Goal: Task Accomplishment & Management: Use online tool/utility

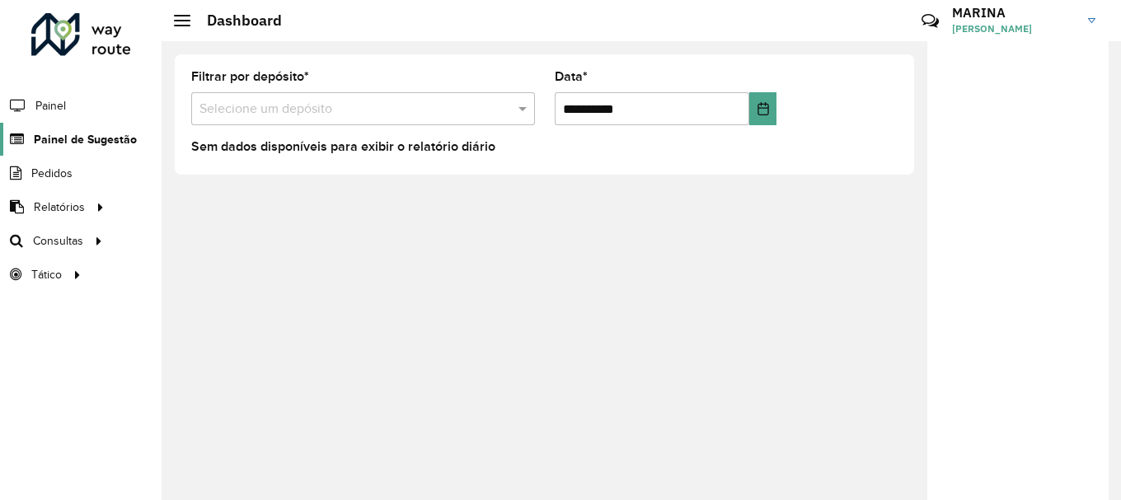
click at [122, 137] on span "Painel de Sugestão" at bounding box center [85, 139] width 103 height 17
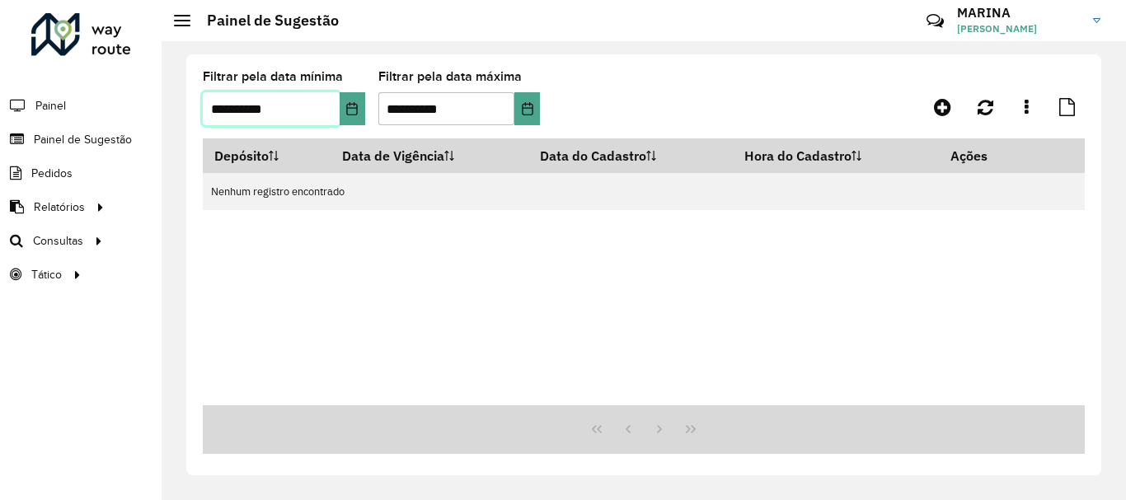
click at [335, 98] on input "**********" at bounding box center [271, 108] width 137 height 33
click at [343, 96] on button "Choose Date" at bounding box center [353, 108] width 26 height 33
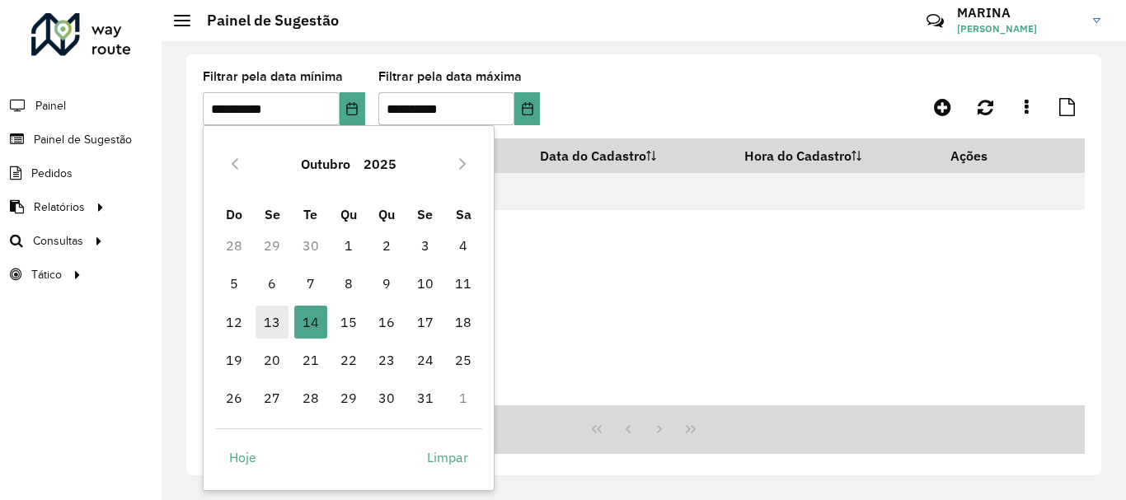
click at [263, 312] on span "13" at bounding box center [271, 322] width 33 height 33
type input "**********"
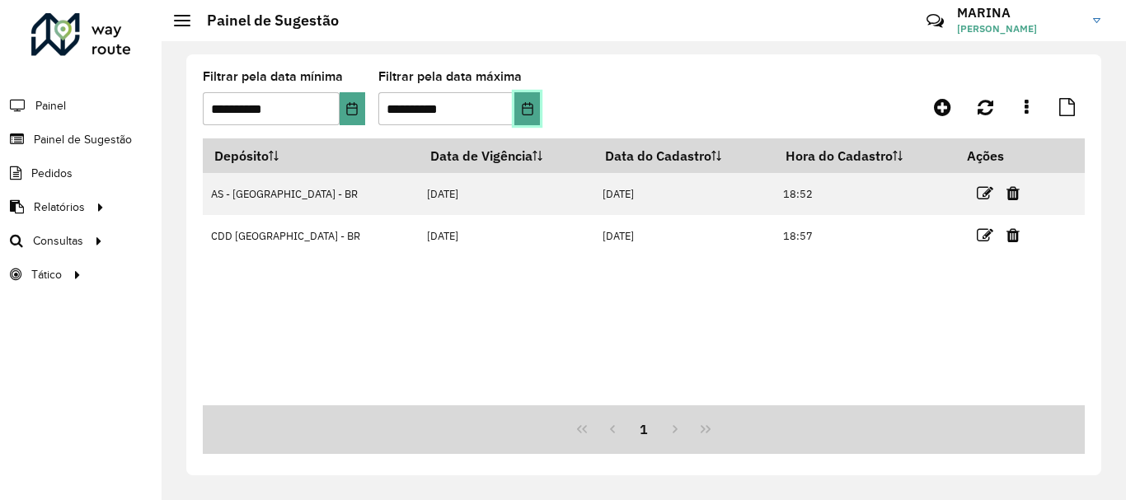
click at [532, 111] on icon "Choose Date" at bounding box center [527, 108] width 13 height 13
click at [738, 360] on div "Depósito Data de Vigência Data do Cadastro Hora do Cadastro Ações AS - BRASILIA…" at bounding box center [644, 271] width 882 height 267
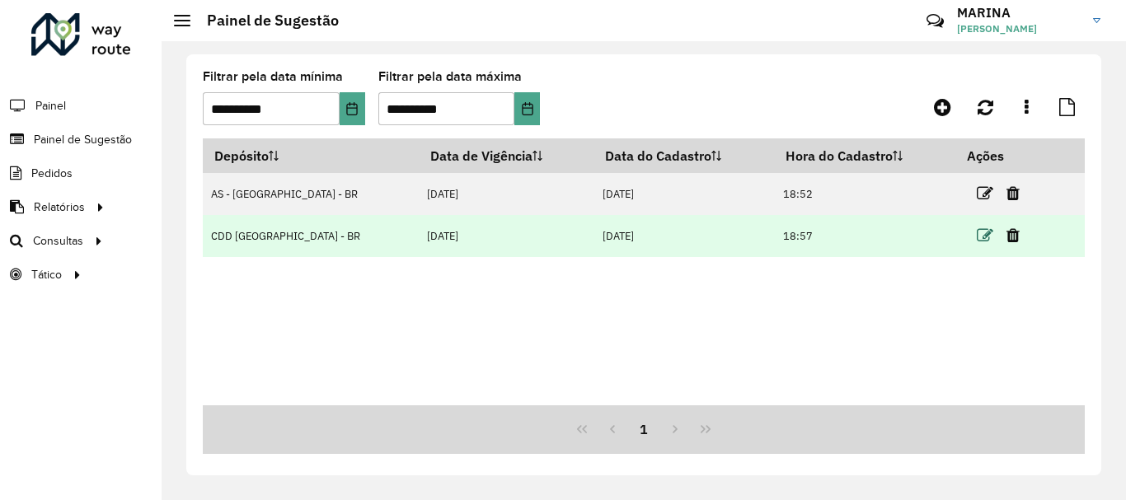
click at [978, 234] on icon at bounding box center [985, 235] width 16 height 16
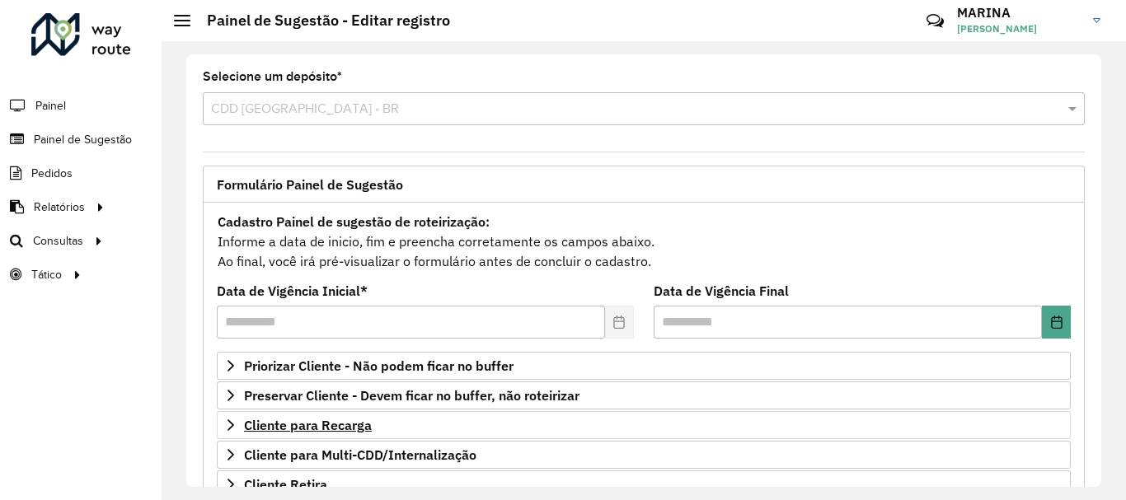
scroll to position [321, 0]
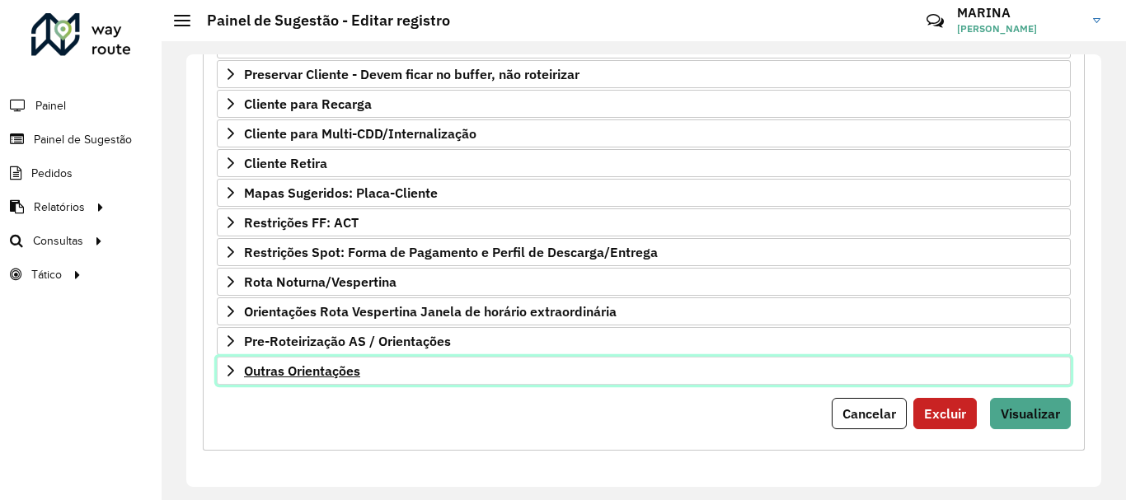
click at [619, 369] on link "Outras Orientações" at bounding box center [644, 371] width 854 height 28
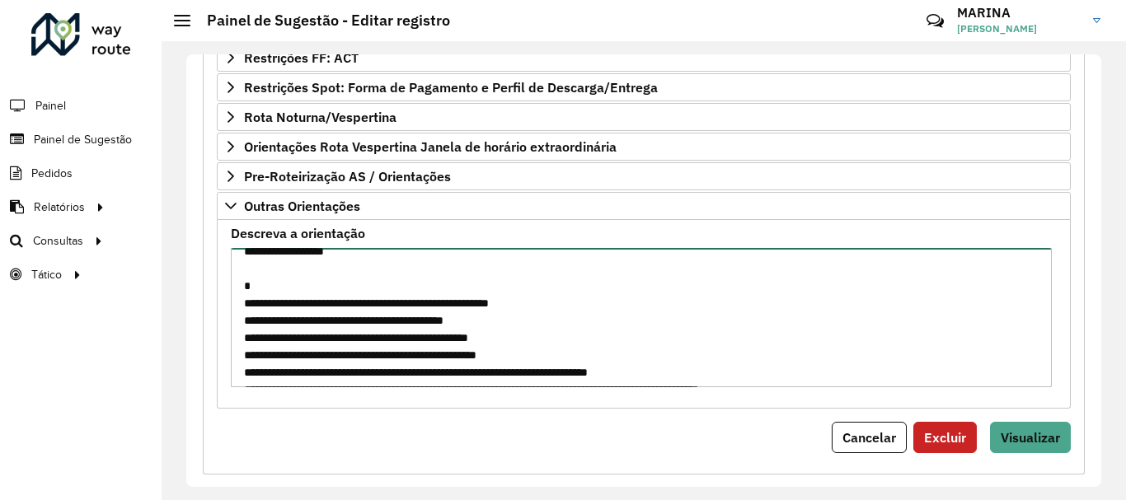
scroll to position [710, 0]
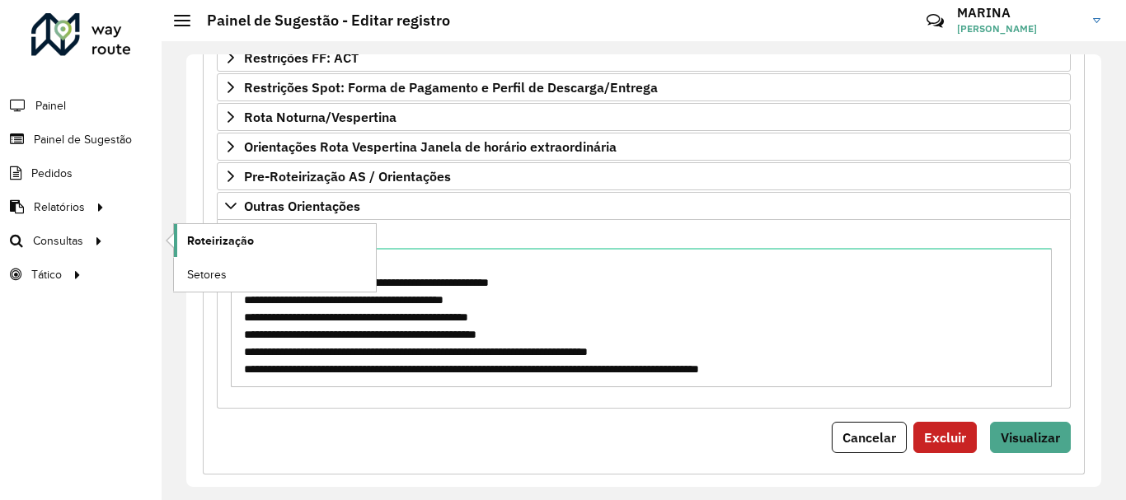
click at [223, 240] on span "Roteirização" at bounding box center [220, 240] width 67 height 17
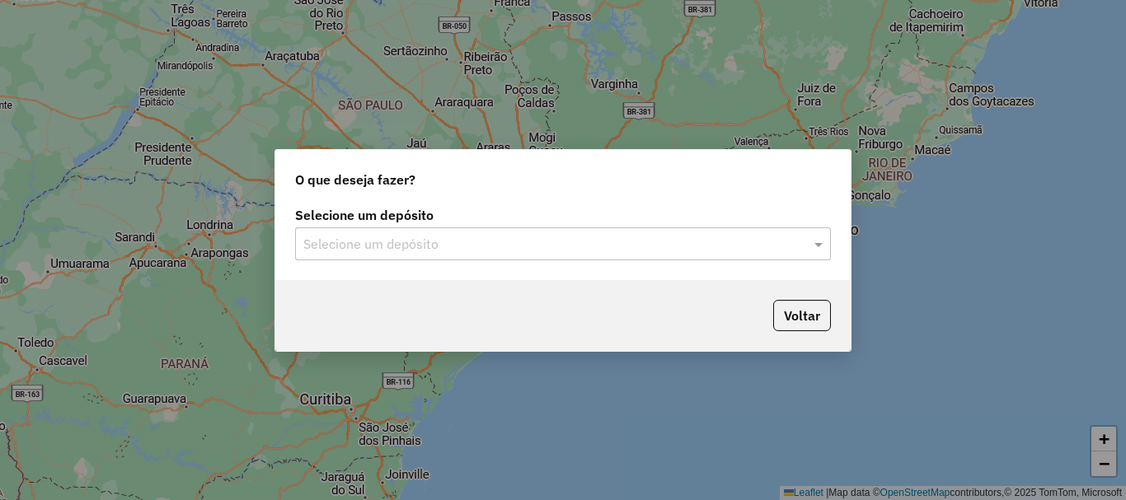
click at [478, 264] on div "Selecione um depósito Selecione um depósito" at bounding box center [562, 241] width 575 height 77
click at [464, 257] on div "Selecione um depósito" at bounding box center [563, 243] width 536 height 33
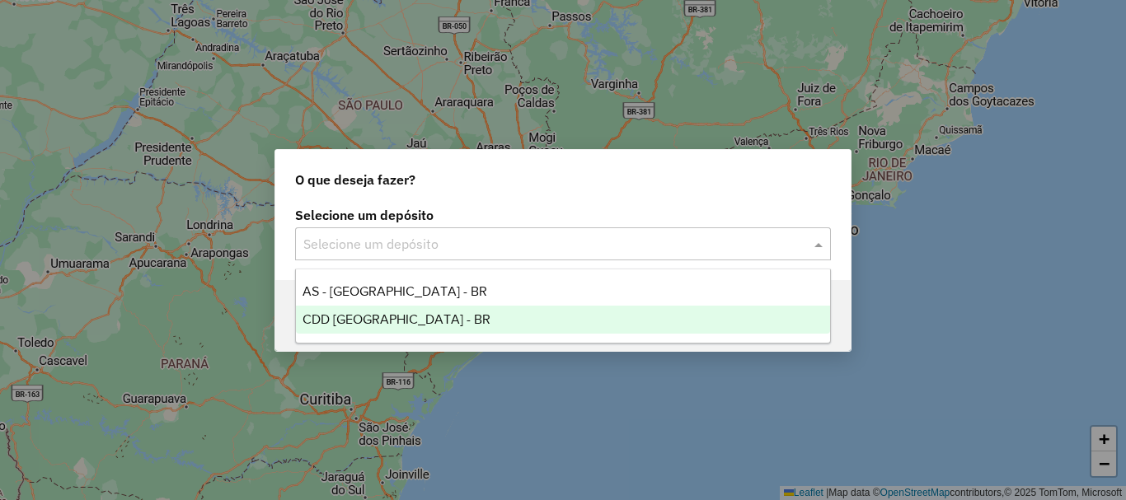
click at [410, 313] on div "CDD [GEOGRAPHIC_DATA] - BR" at bounding box center [563, 320] width 534 height 28
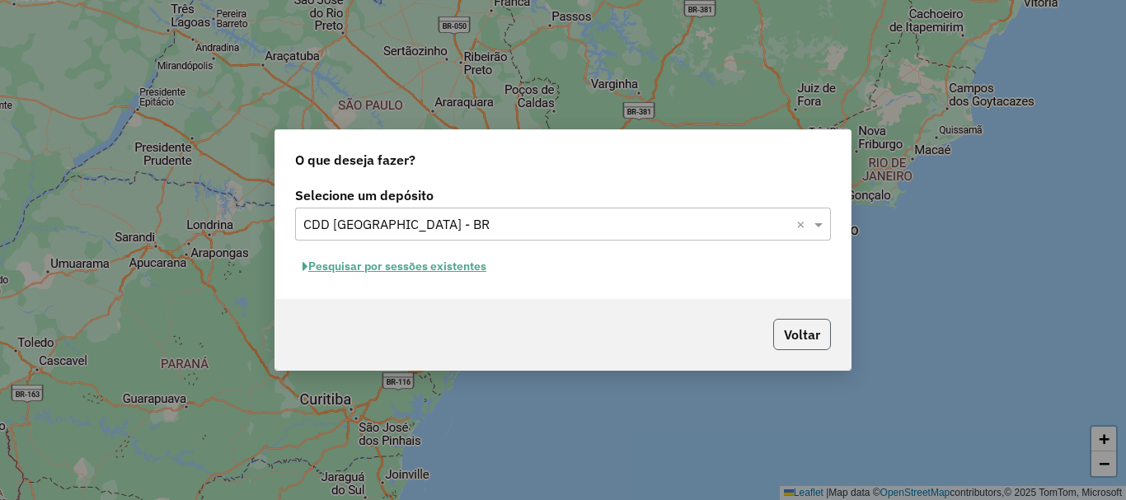
click at [794, 344] on button "Voltar" at bounding box center [802, 334] width 58 height 31
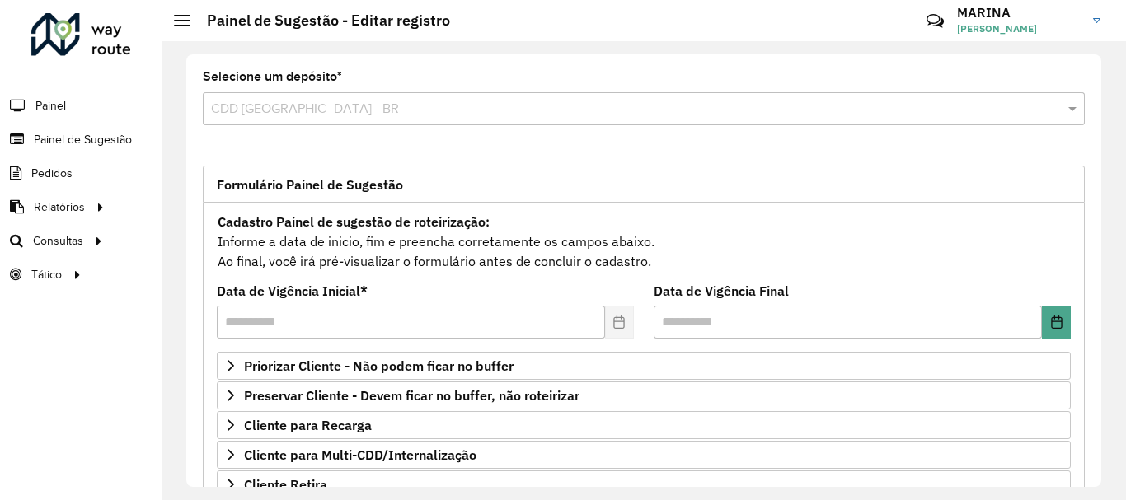
click at [71, 246] on span "Consultas" at bounding box center [58, 240] width 50 height 17
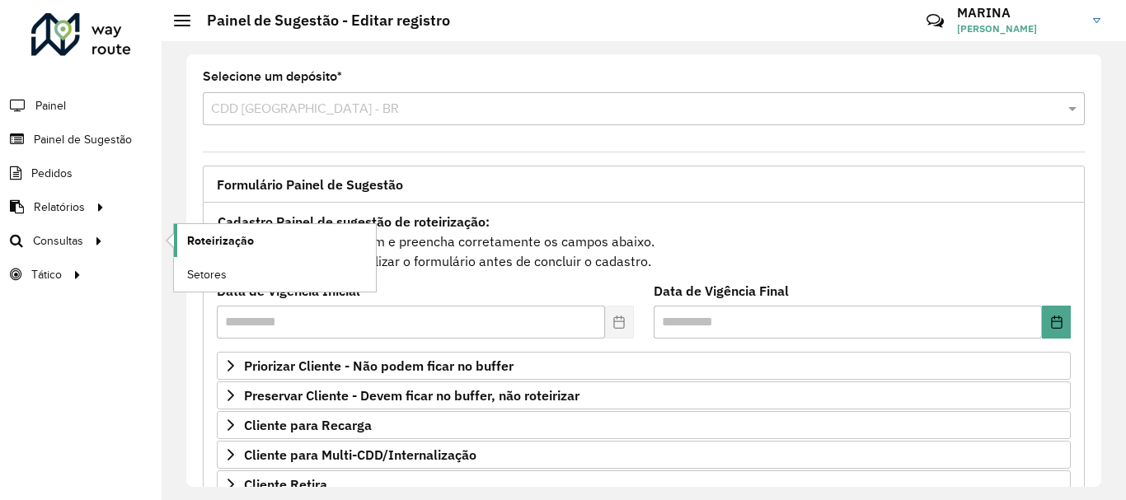
click at [211, 238] on span "Roteirização" at bounding box center [220, 240] width 67 height 17
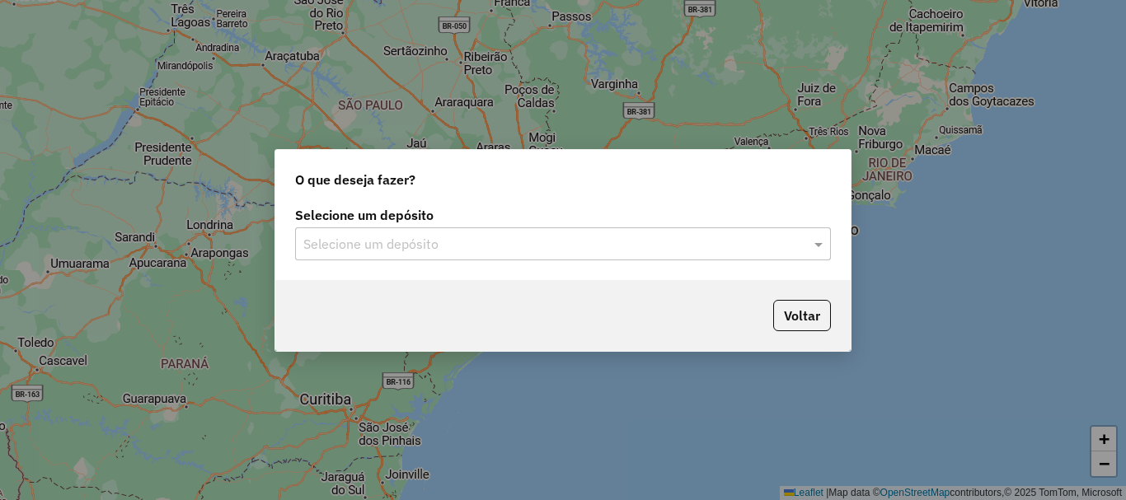
click at [542, 238] on input "text" at bounding box center [546, 245] width 486 height 20
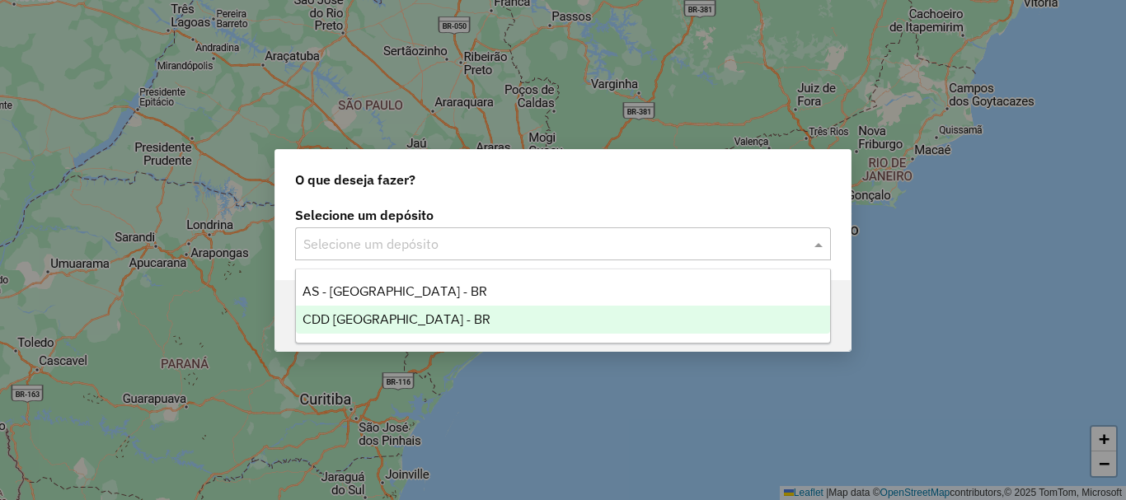
click at [378, 326] on div "CDD [GEOGRAPHIC_DATA] - BR" at bounding box center [563, 320] width 534 height 28
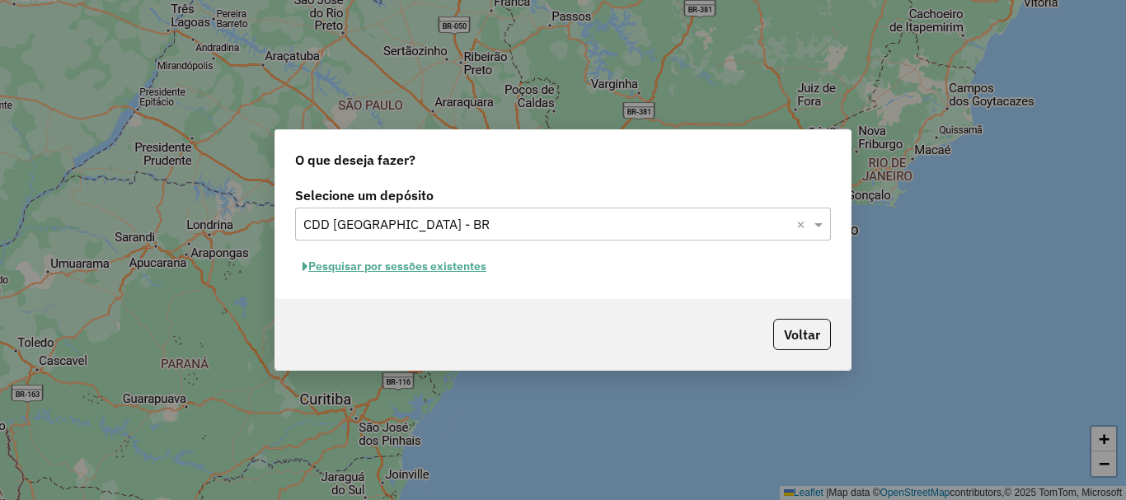
click at [362, 262] on button "Pesquisar por sessões existentes" at bounding box center [394, 267] width 199 height 26
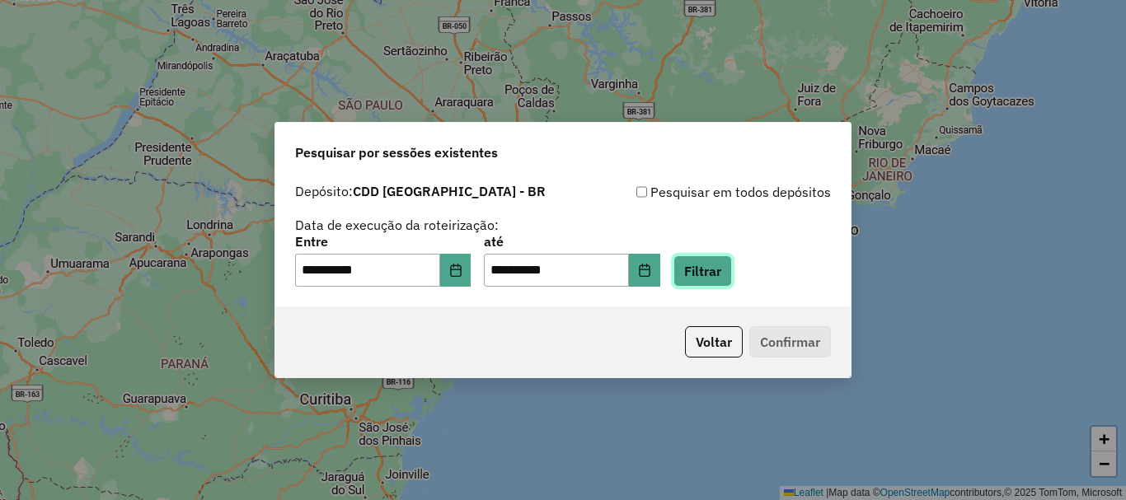
click at [732, 278] on button "Filtrar" at bounding box center [702, 270] width 59 height 31
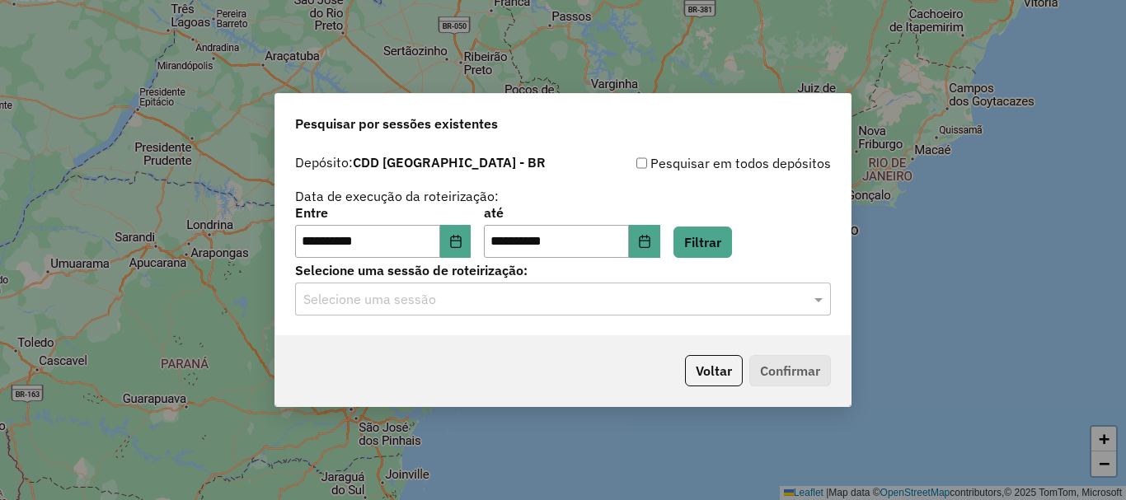
click at [729, 307] on input "text" at bounding box center [546, 300] width 486 height 20
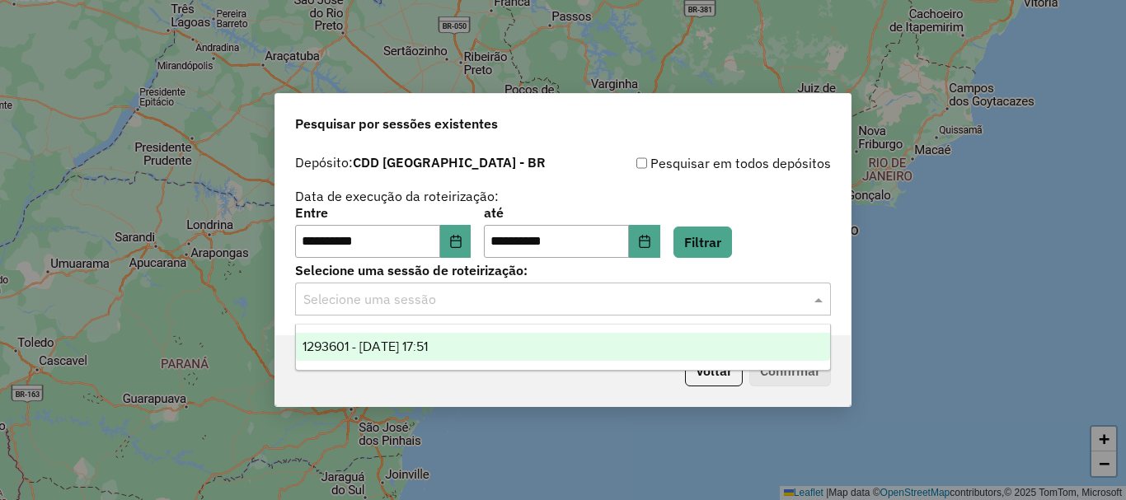
click at [523, 341] on div "1293601 - 13/10/2025 17:51" at bounding box center [563, 347] width 534 height 28
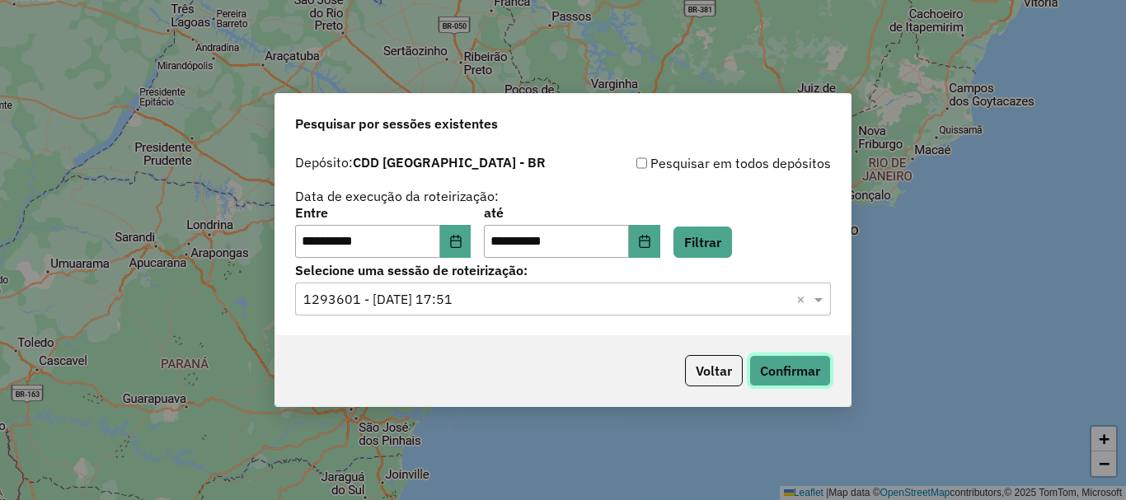
click at [796, 372] on button "Confirmar" at bounding box center [790, 370] width 82 height 31
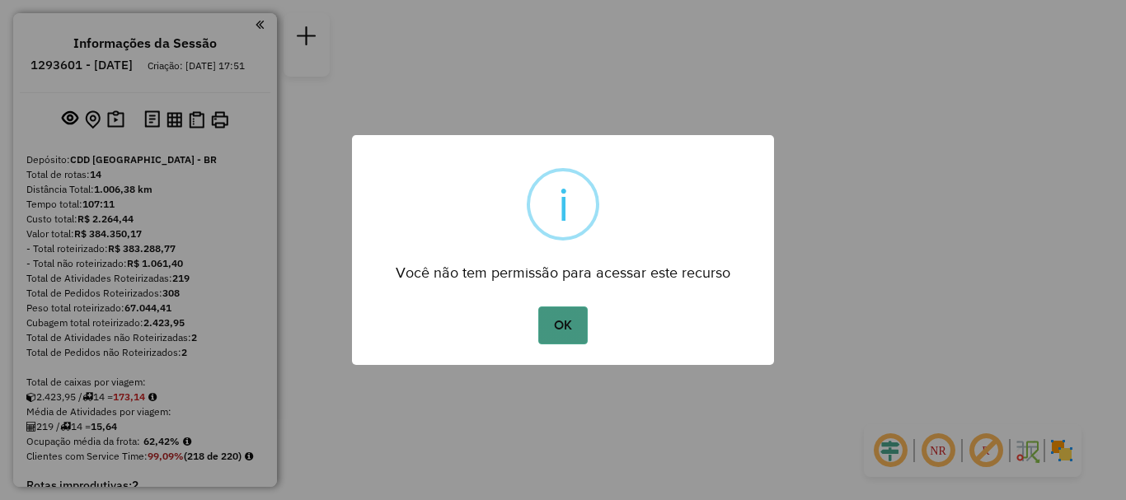
click at [560, 322] on button "OK" at bounding box center [562, 326] width 49 height 38
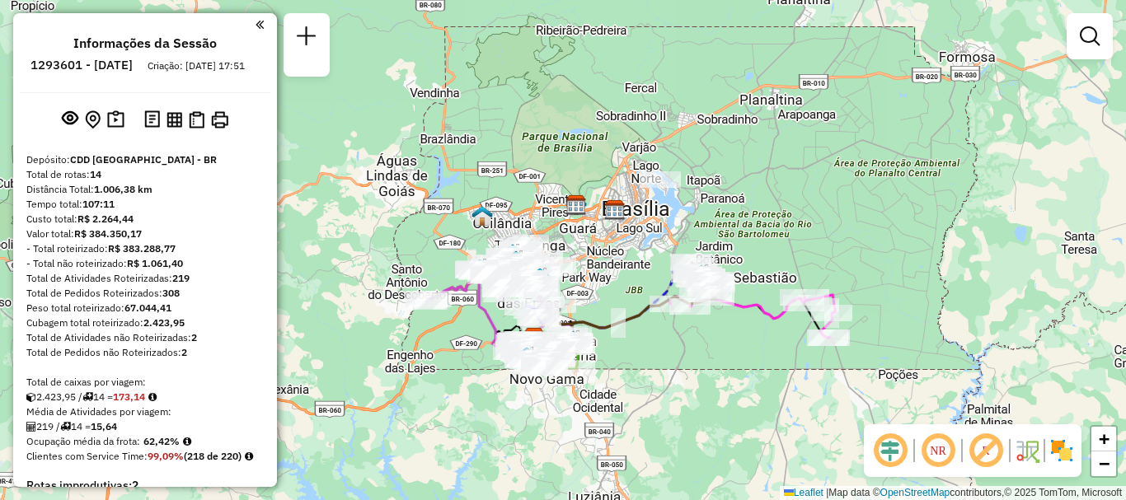
drag, startPoint x: 715, startPoint y: 304, endPoint x: 687, endPoint y: 392, distance: 92.8
click at [687, 392] on div "Janela de atendimento Grade de atendimento Capacidade Transportadoras Veículos …" at bounding box center [563, 250] width 1126 height 500
click at [1057, 448] on img at bounding box center [1061, 451] width 26 height 26
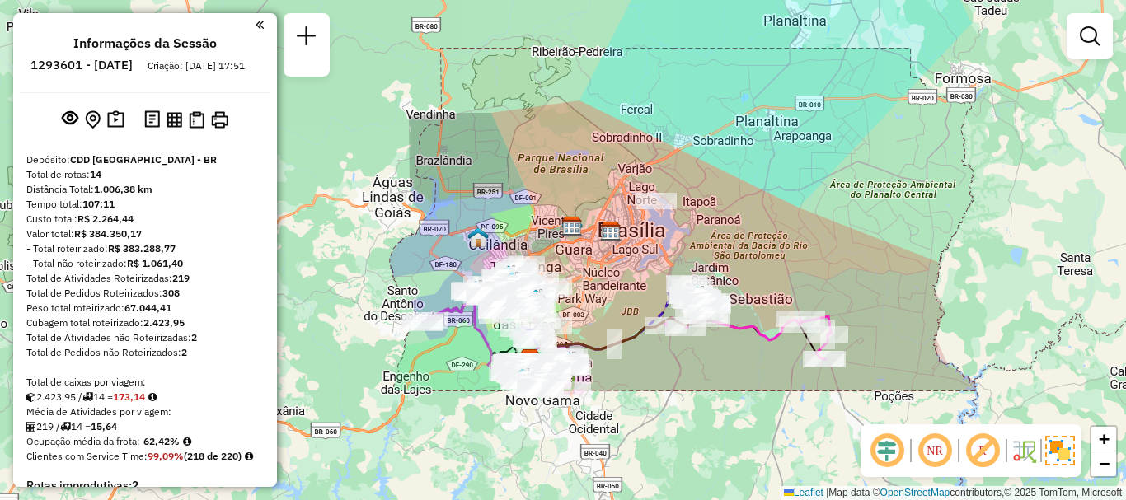
drag, startPoint x: 728, startPoint y: 387, endPoint x: 723, endPoint y: 410, distance: 24.4
click at [723, 410] on div "Janela de atendimento Grade de atendimento Capacidade Transportadoras Veículos …" at bounding box center [563, 250] width 1126 height 500
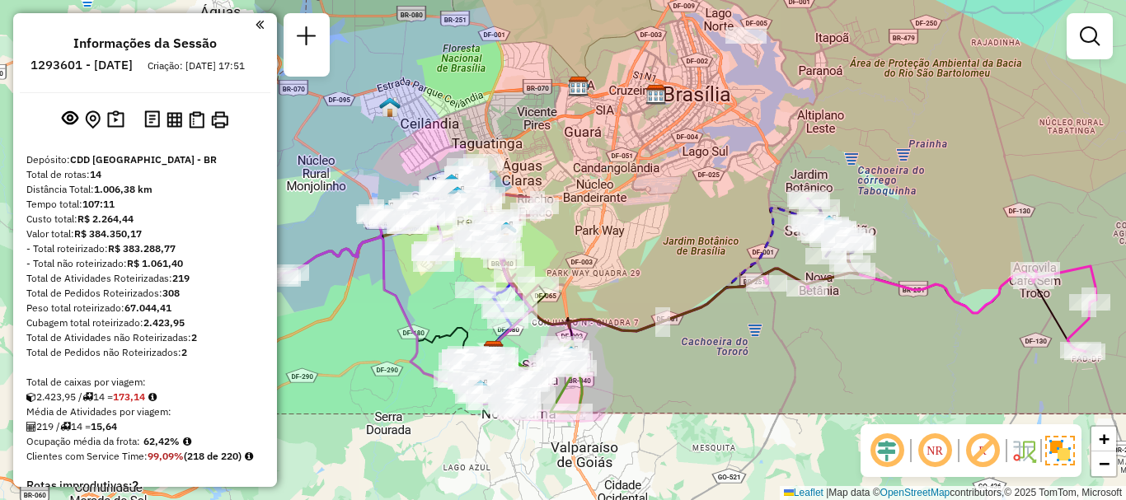
drag, startPoint x: 651, startPoint y: 358, endPoint x: 762, endPoint y: 390, distance: 115.8
click at [762, 390] on div "Janela de atendimento Grade de atendimento Capacidade Transportadoras Veículos …" at bounding box center [563, 250] width 1126 height 500
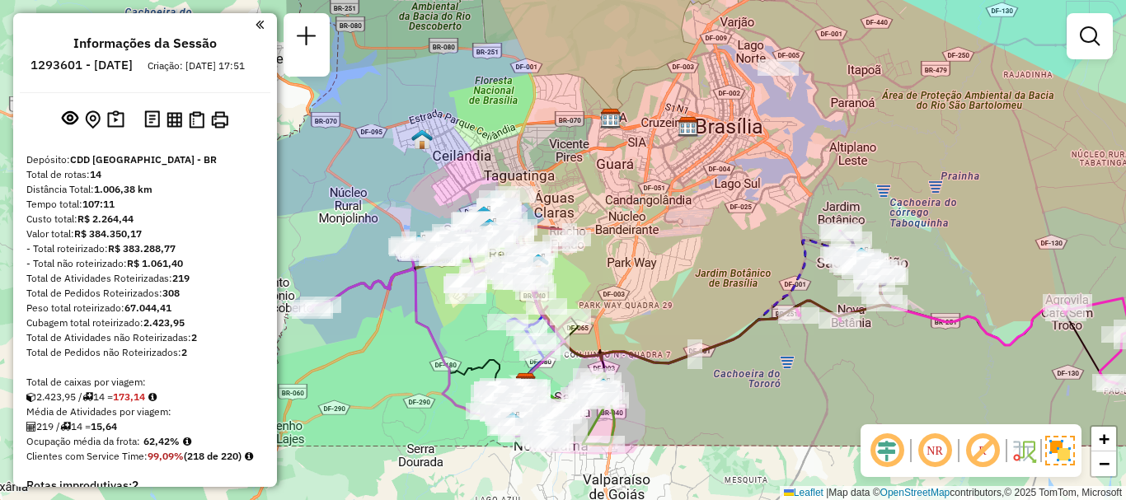
drag, startPoint x: 744, startPoint y: 364, endPoint x: 776, endPoint y: 396, distance: 45.5
click at [776, 396] on div "Janela de atendimento Grade de atendimento Capacidade Transportadoras Veículos …" at bounding box center [563, 250] width 1126 height 500
click at [1064, 456] on img at bounding box center [1060, 451] width 30 height 30
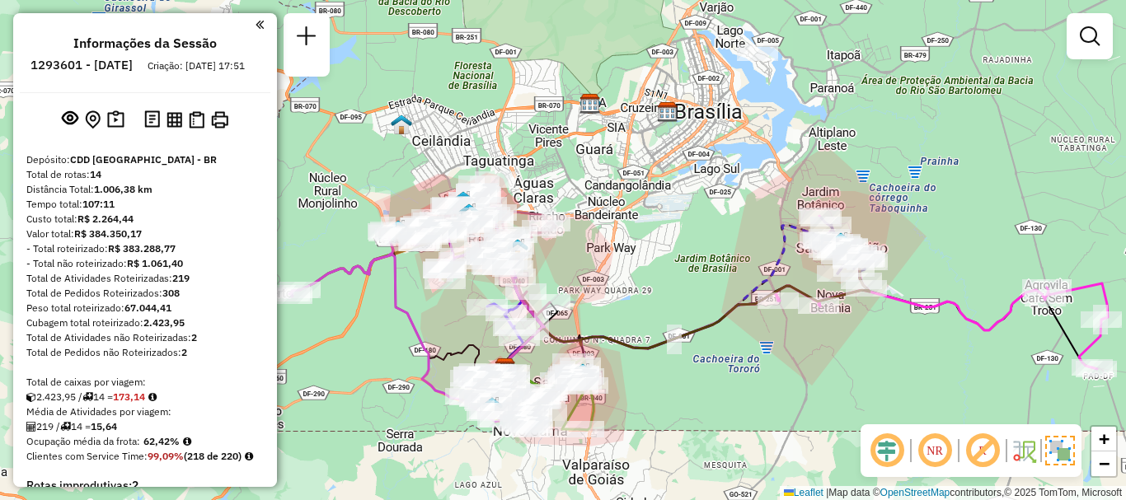
drag, startPoint x: 705, startPoint y: 403, endPoint x: 682, endPoint y: 387, distance: 28.4
click at [683, 388] on div "Janela de atendimento Grade de atendimento Capacidade Transportadoras Veículos …" at bounding box center [563, 250] width 1126 height 500
click at [710, 324] on icon at bounding box center [685, 313] width 365 height 116
select select "**********"
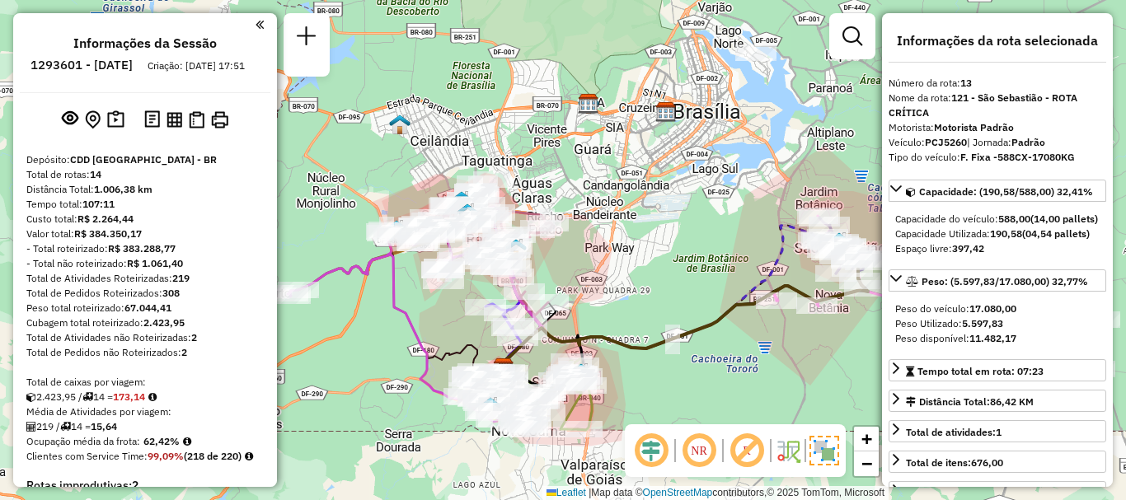
scroll to position [1875, 0]
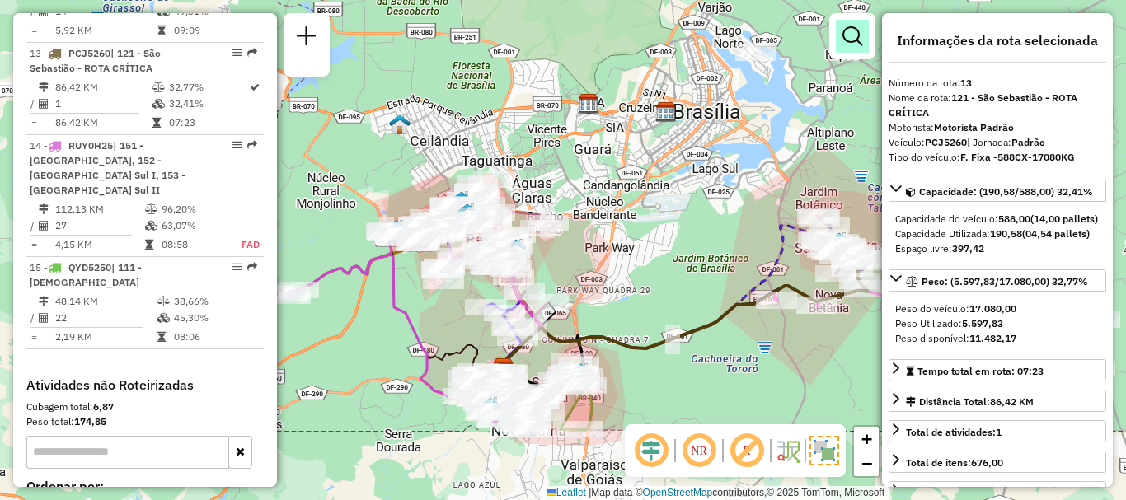
click at [846, 30] on em at bounding box center [852, 36] width 20 height 20
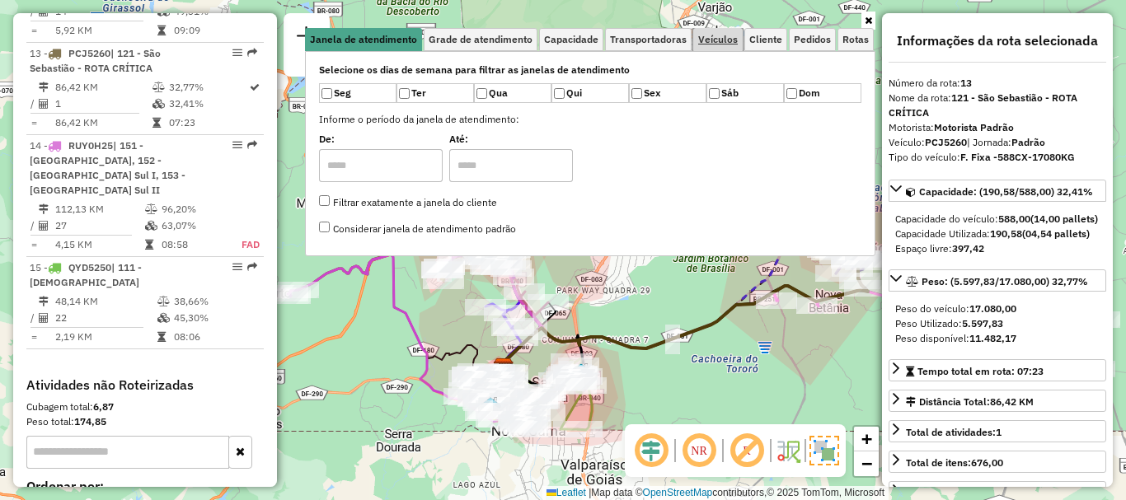
click at [715, 42] on span "Veículos" at bounding box center [718, 40] width 40 height 10
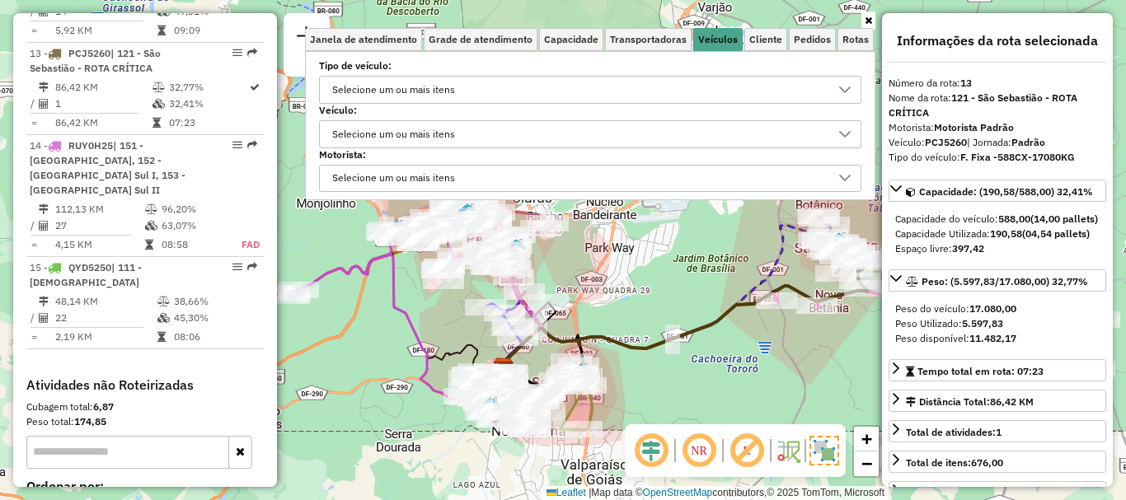
click at [394, 107] on label "Veículo:" at bounding box center [590, 110] width 542 height 15
click at [391, 131] on div "Selecione um ou mais itens" at bounding box center [393, 134] width 134 height 26
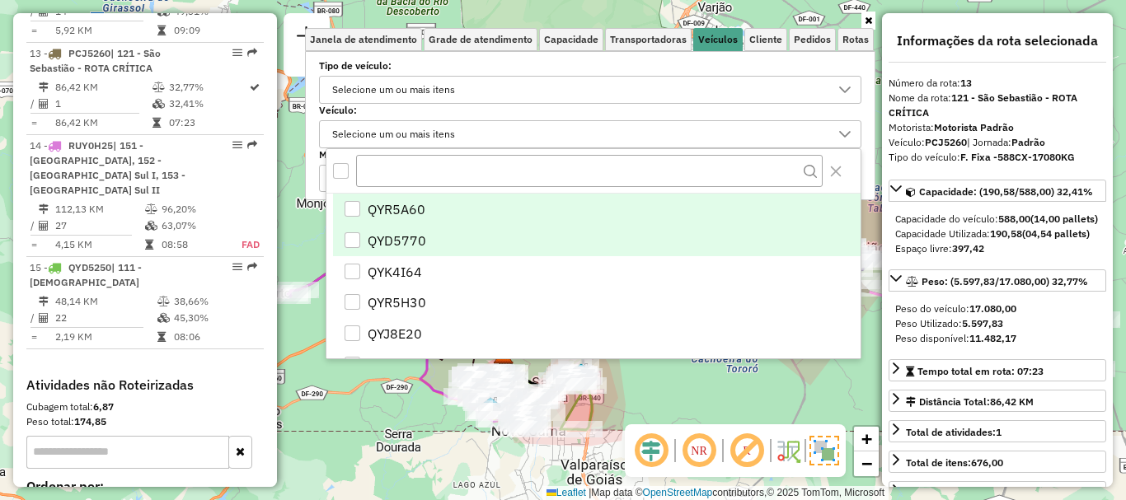
scroll to position [10, 57]
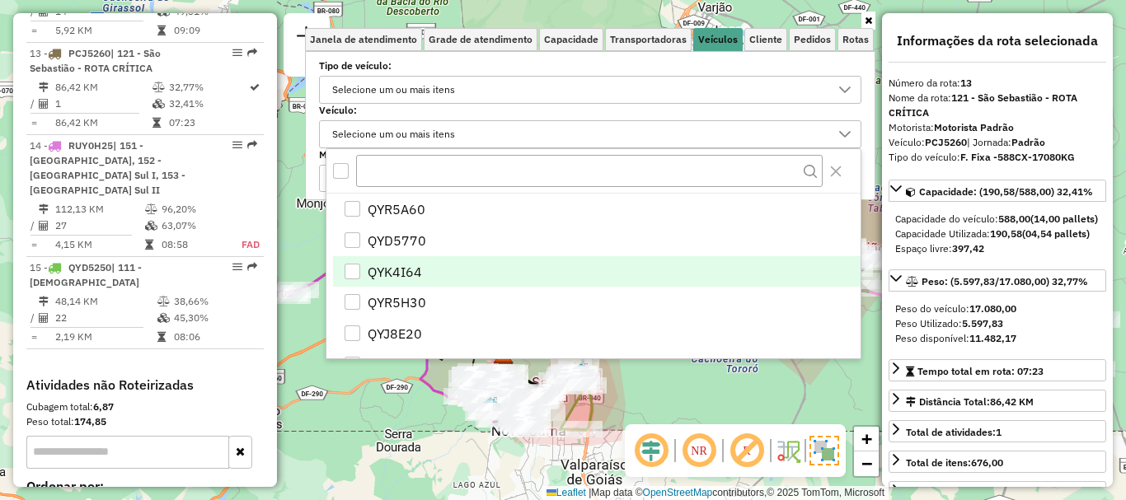
click at [415, 271] on span "QYK4I64" at bounding box center [395, 272] width 54 height 20
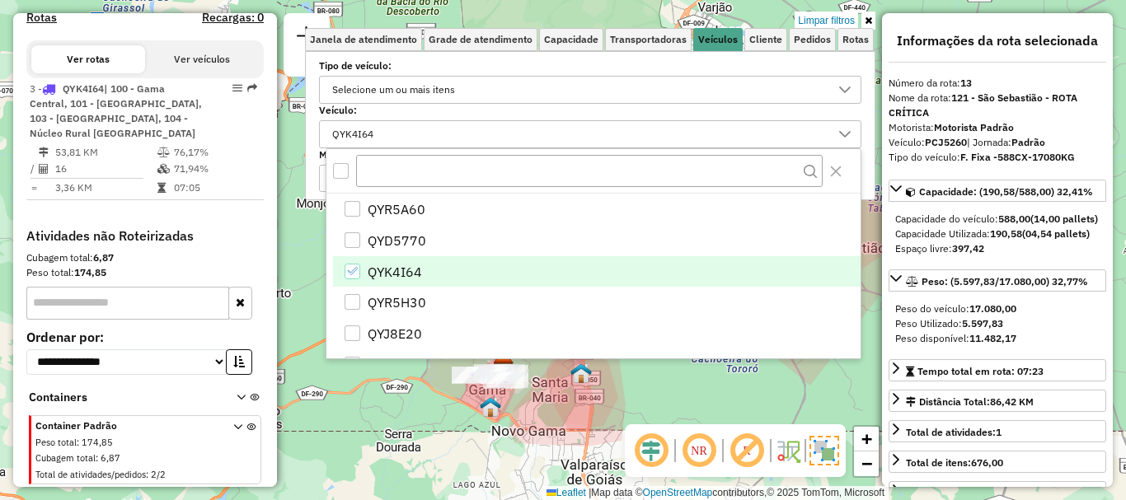
click at [865, 21] on icon at bounding box center [868, 21] width 7 height 10
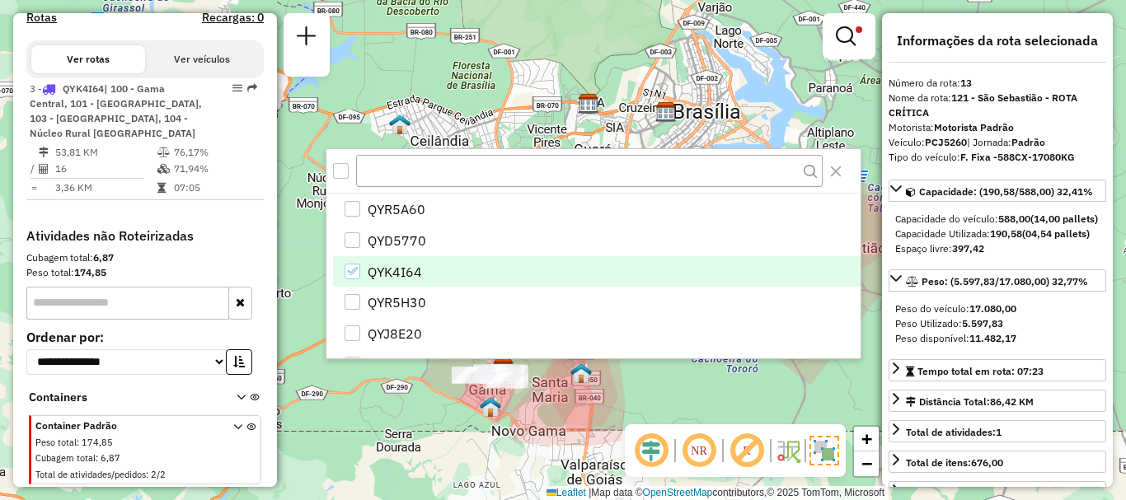
click at [865, 111] on div "Limpar filtros Janela de atendimento Grade de atendimento Capacidade Transporta…" at bounding box center [563, 250] width 1126 height 500
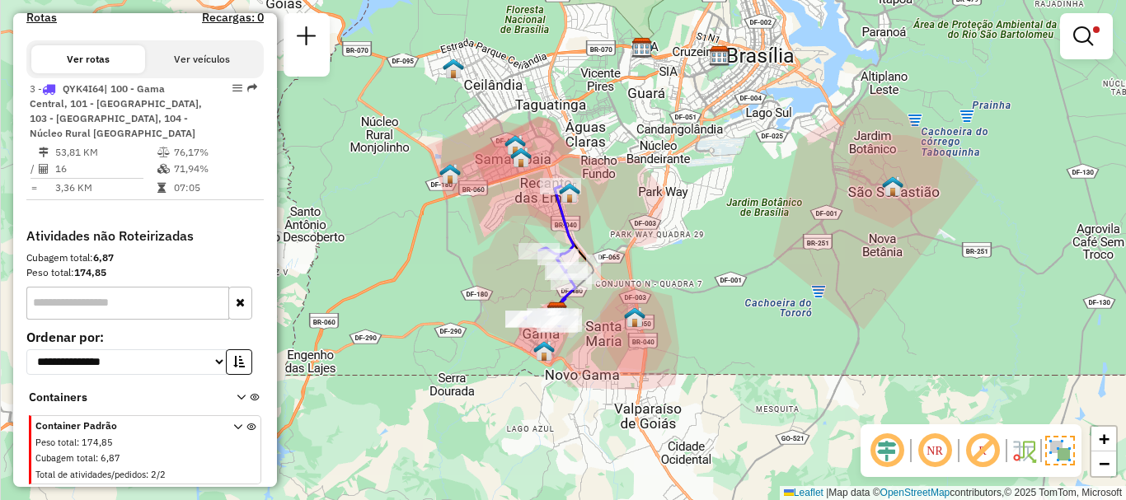
drag, startPoint x: 617, startPoint y: 393, endPoint x: 671, endPoint y: 337, distance: 77.5
click at [671, 337] on div "Limpar filtros Janela de atendimento Grade de atendimento Capacidade Transporta…" at bounding box center [563, 250] width 1126 height 500
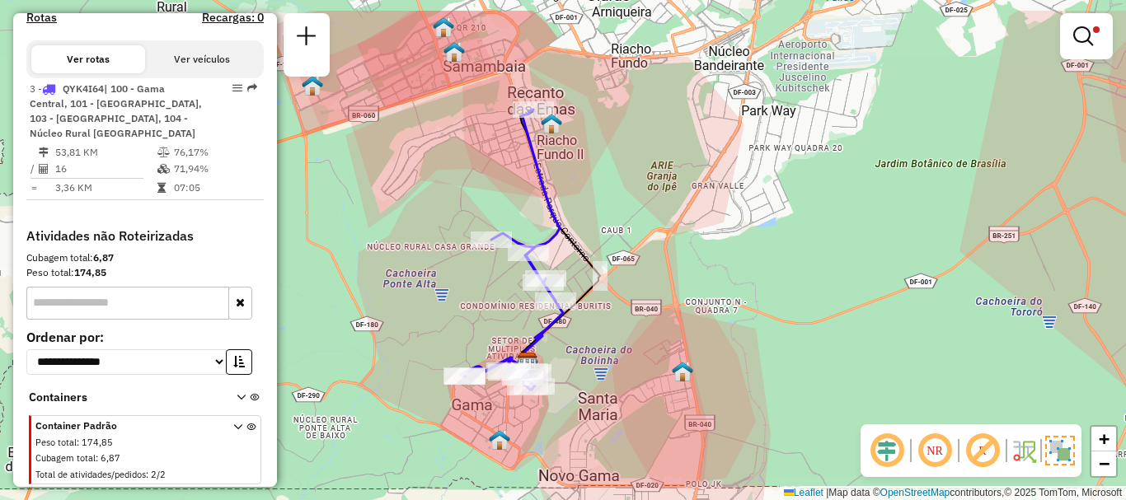
drag, startPoint x: 579, startPoint y: 283, endPoint x: 629, endPoint y: 341, distance: 77.1
click at [629, 341] on div "Limpar filtros Janela de atendimento Grade de atendimento Capacidade Transporta…" at bounding box center [563, 250] width 1126 height 500
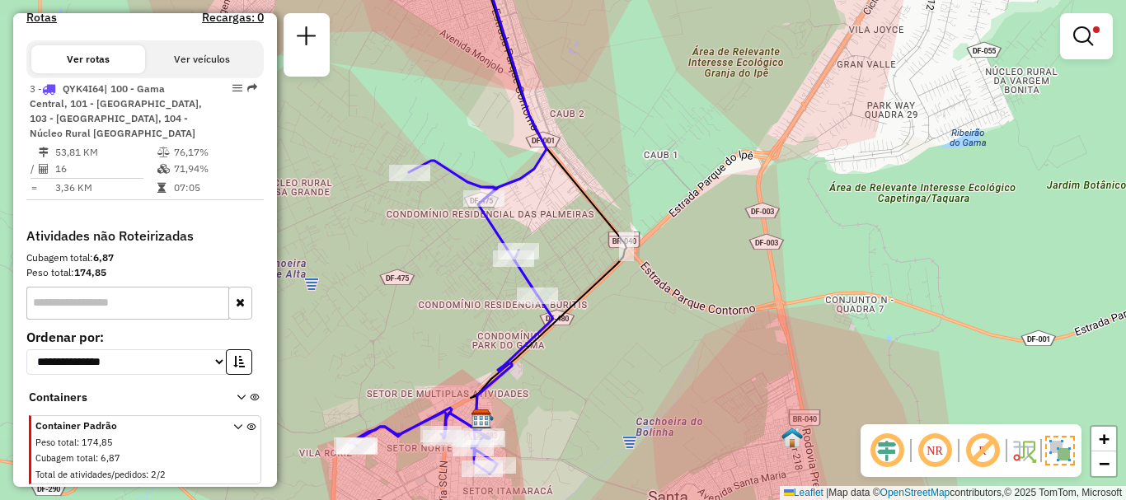
drag, startPoint x: 572, startPoint y: 377, endPoint x: 581, endPoint y: 422, distance: 45.4
click at [581, 422] on div "Limpar filtros Janela de atendimento Grade de atendimento Capacidade Transporta…" at bounding box center [563, 250] width 1126 height 500
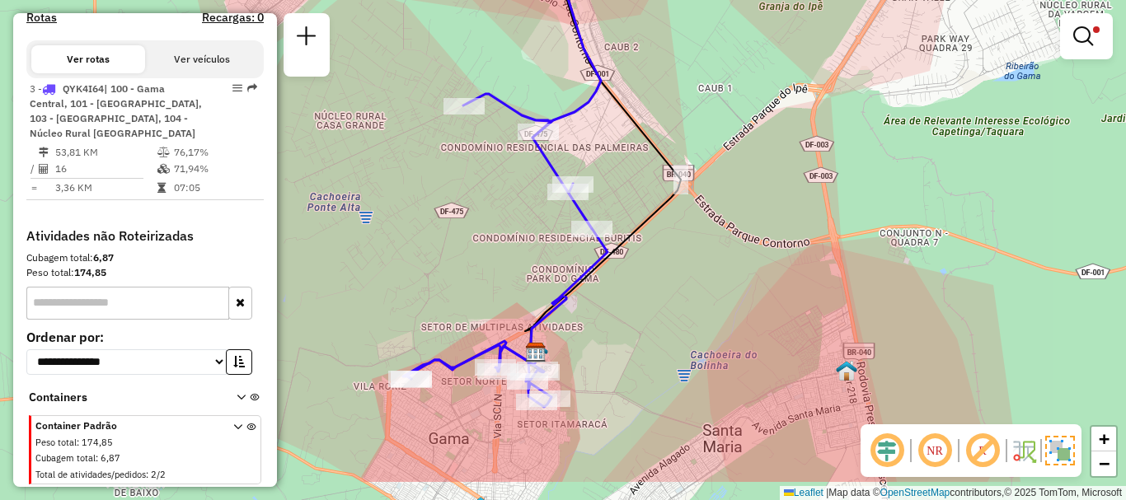
drag, startPoint x: 583, startPoint y: 357, endPoint x: 638, endPoint y: 289, distance: 86.8
click at [638, 289] on div "Limpar filtros Janela de atendimento Grade de atendimento Capacidade Transporta…" at bounding box center [563, 250] width 1126 height 500
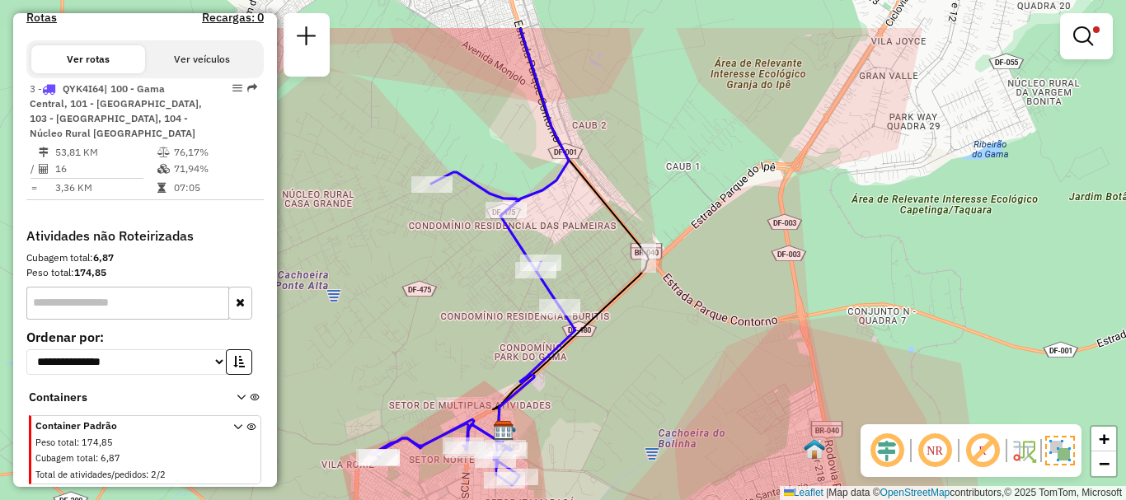
drag, startPoint x: 633, startPoint y: 326, endPoint x: 618, endPoint y: 372, distance: 48.5
click at [618, 372] on div "Limpar filtros Janela de atendimento Grade de atendimento Capacidade Transporta…" at bounding box center [563, 250] width 1126 height 500
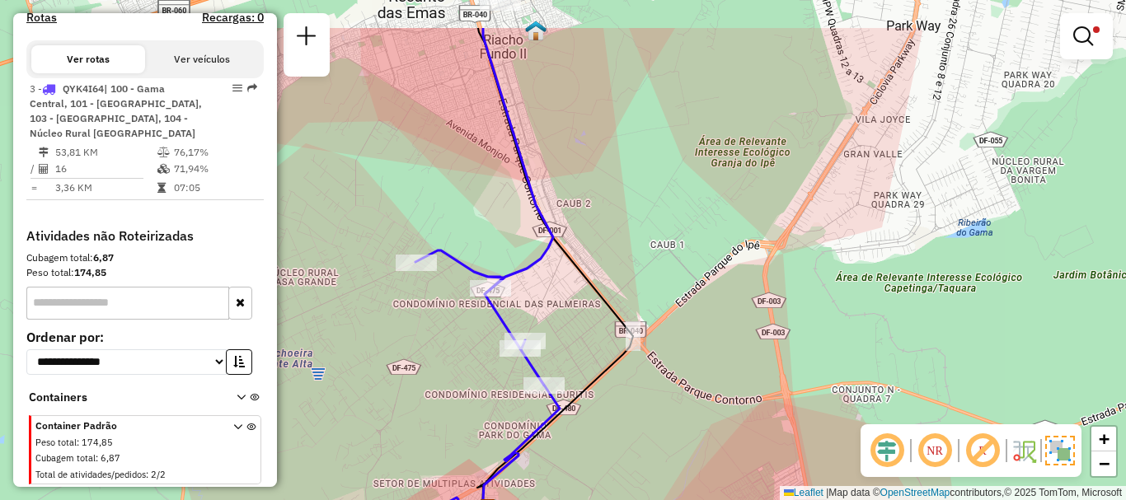
drag, startPoint x: 663, startPoint y: 145, endPoint x: 647, endPoint y: 223, distance: 79.8
click at [647, 223] on div "Limpar filtros Janela de atendimento Grade de atendimento Capacidade Transporta…" at bounding box center [563, 250] width 1126 height 500
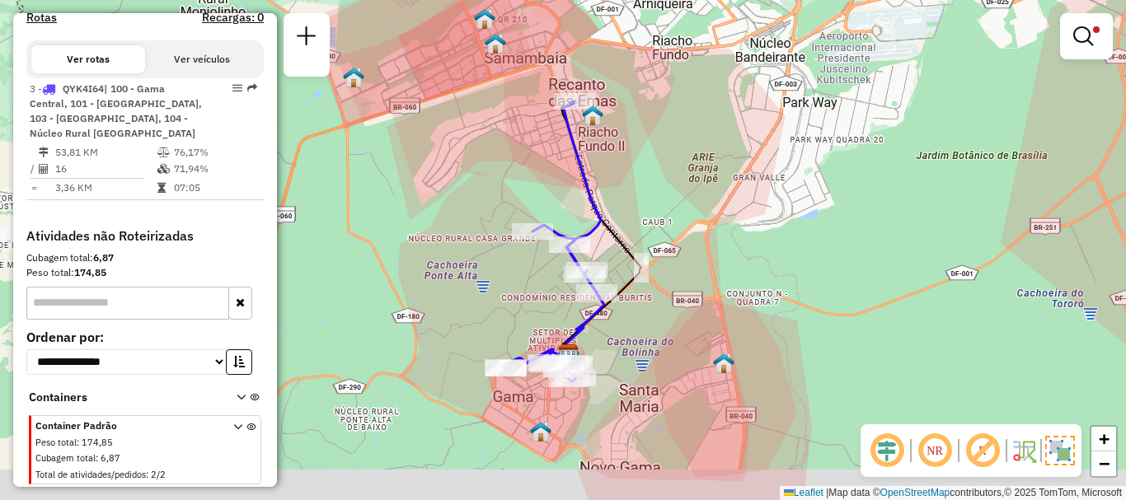
drag, startPoint x: 653, startPoint y: 369, endPoint x: 649, endPoint y: 326, distance: 43.1
click at [649, 326] on div "Limpar filtros Janela de atendimento Grade de atendimento Capacidade Transporta…" at bounding box center [563, 250] width 1126 height 500
